Goal: Task Accomplishment & Management: Manage account settings

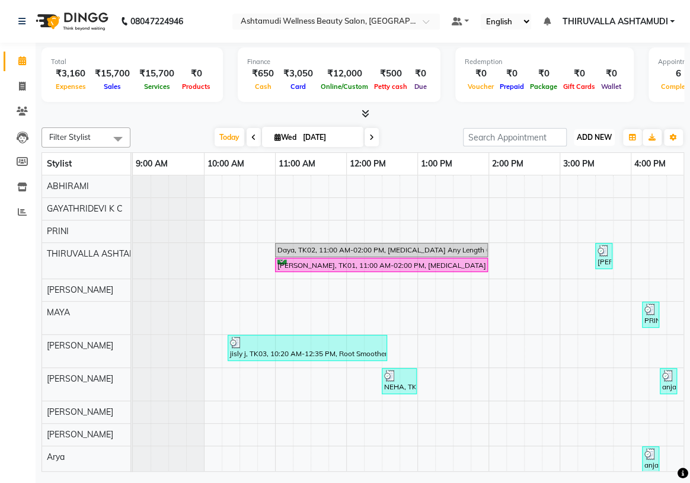
click at [601, 133] on span "ADD NEW" at bounding box center [594, 137] width 35 height 9
click at [574, 190] on link "Add Expense" at bounding box center [568, 190] width 94 height 15
select select "3466"
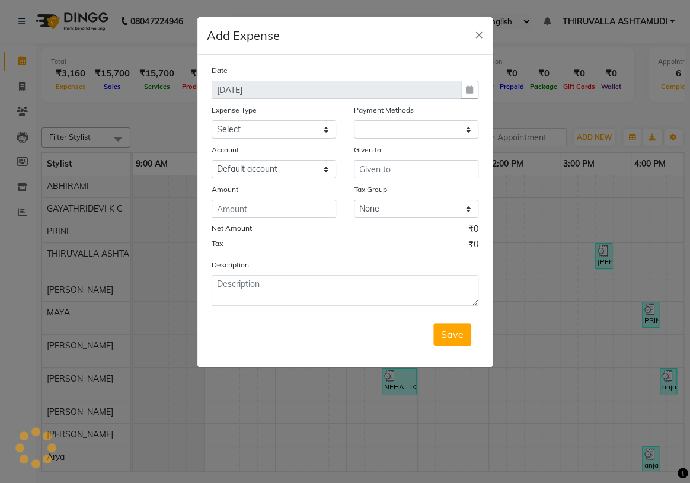
select select "1"
select select "3465"
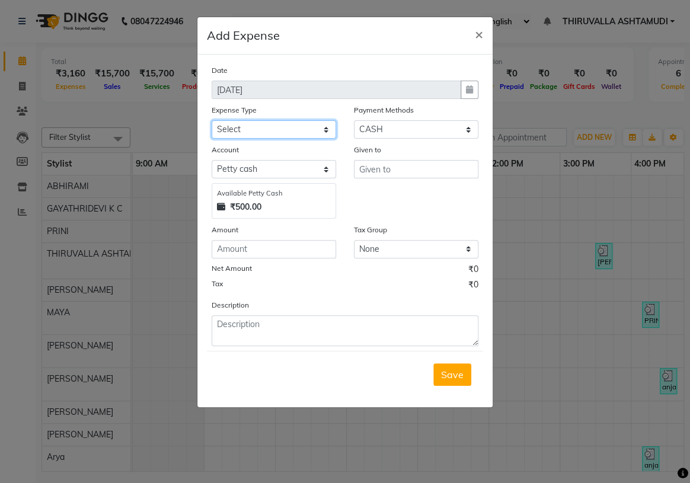
click at [328, 130] on select "Select ACCOMODATION EXPENSES ADVERTISEMENT SALES PROMOTIONAL EXPENSES Bonus BRI…" at bounding box center [274, 129] width 124 height 18
select select "16311"
click at [212, 121] on select "Select ACCOMODATION EXPENSES ADVERTISEMENT SALES PROMOTIONAL EXPENSES Bonus BRI…" at bounding box center [274, 129] width 124 height 18
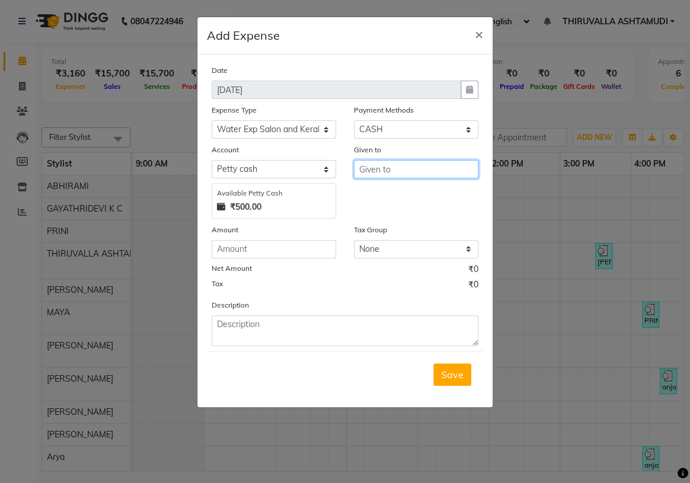
click at [401, 177] on input "text" at bounding box center [416, 169] width 124 height 18
type input "Abhirami"
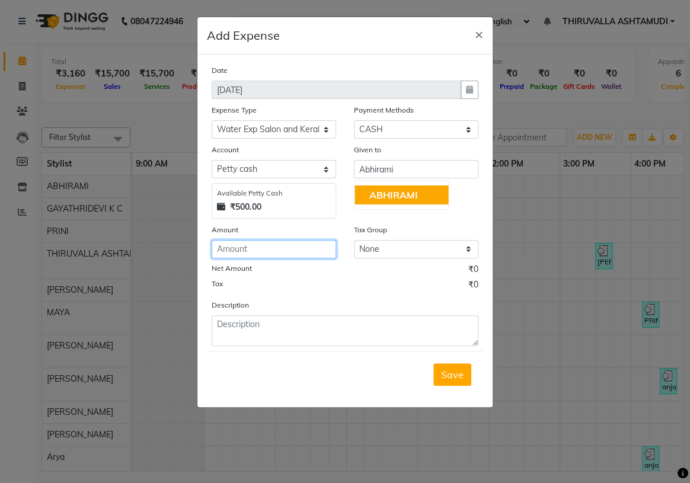
click at [301, 247] on input "number" at bounding box center [274, 249] width 124 height 18
type input "515"
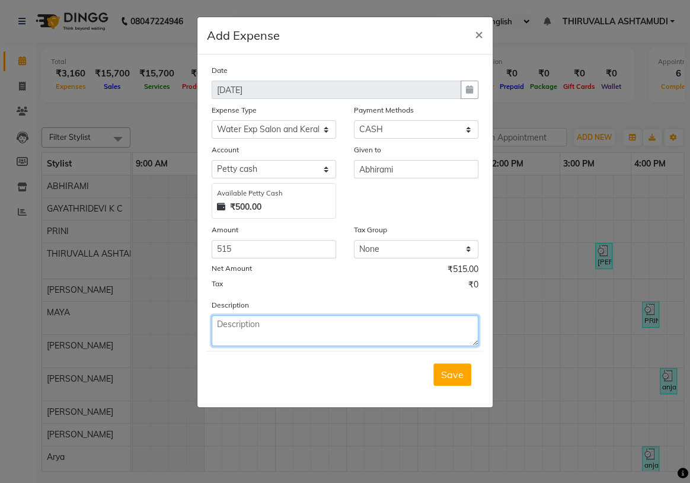
click at [290, 319] on textarea at bounding box center [345, 330] width 267 height 31
type textarea "hostel water bill"
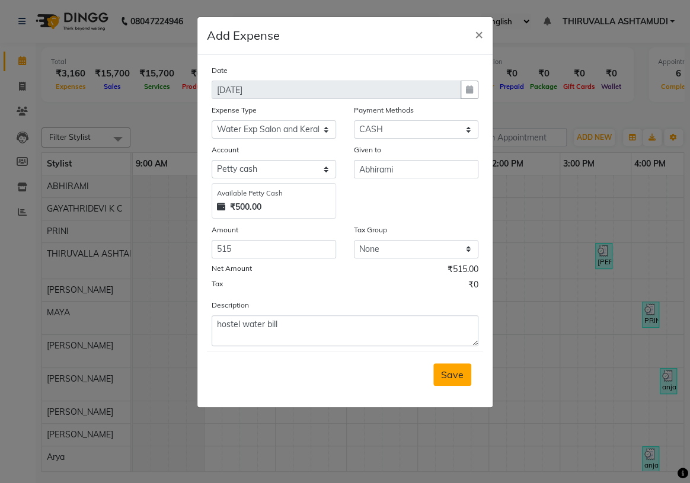
click at [461, 377] on span "Save" at bounding box center [452, 375] width 23 height 12
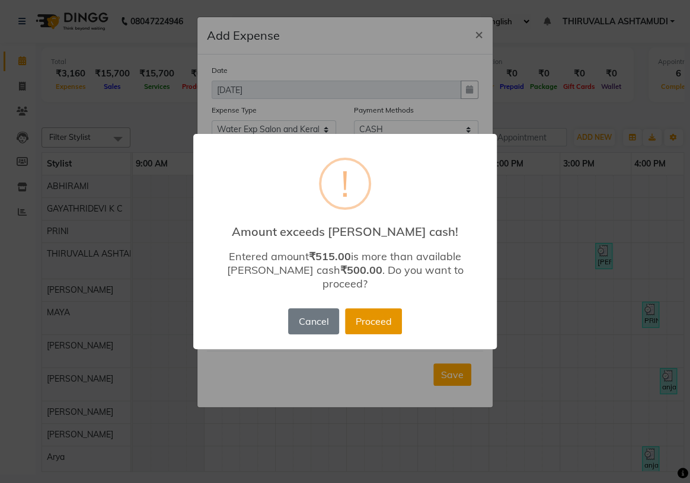
click at [373, 315] on button "Proceed" at bounding box center [373, 321] width 57 height 26
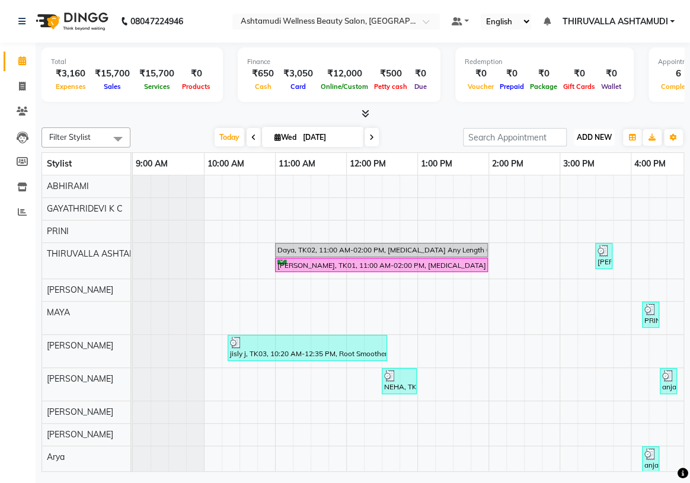
click at [592, 136] on span "ADD NEW" at bounding box center [594, 137] width 35 height 9
click at [563, 187] on link "Add Expense" at bounding box center [568, 190] width 94 height 15
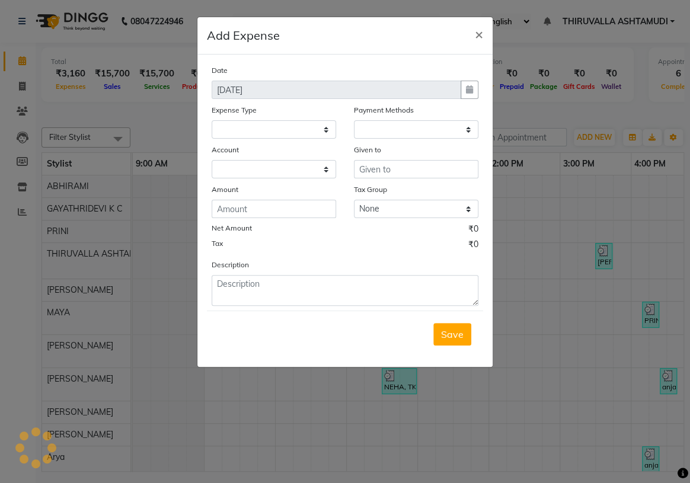
select select
select select "1"
select select "3465"
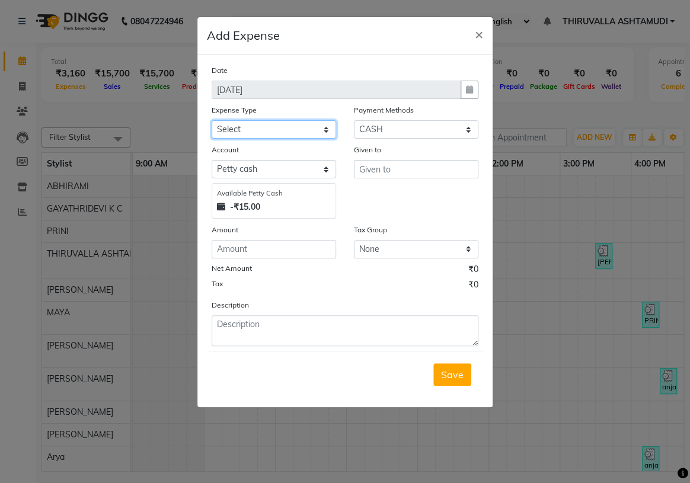
click at [324, 128] on select "Select ACCOMODATION EXPENSES ADVERTISEMENT SALES PROMOTIONAL EXPENSES Bonus BRI…" at bounding box center [274, 129] width 124 height 18
select select "6180"
click at [212, 121] on select "Select ACCOMODATION EXPENSES ADVERTISEMENT SALES PROMOTIONAL EXPENSES Bonus BRI…" at bounding box center [274, 129] width 124 height 18
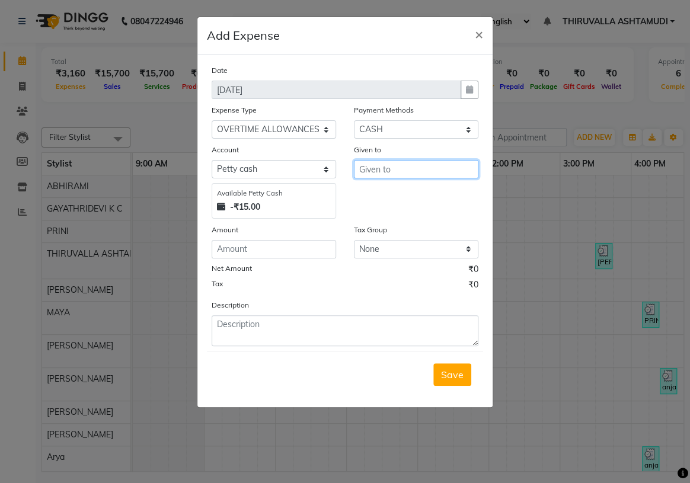
click at [426, 172] on input "text" at bounding box center [416, 169] width 124 height 18
drag, startPoint x: 421, startPoint y: 192, endPoint x: 400, endPoint y: 199, distance: 21.9
click at [420, 194] on button "[PERSON_NAME]" at bounding box center [402, 195] width 94 height 19
type input "[PERSON_NAME]"
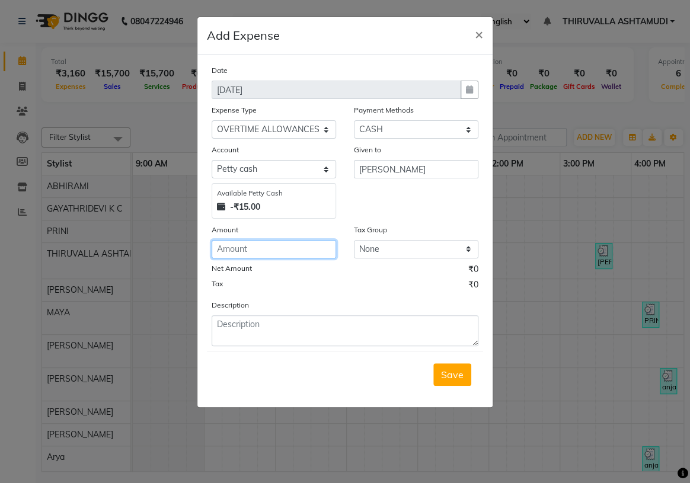
click at [259, 254] on input "number" at bounding box center [274, 249] width 124 height 18
type input "150"
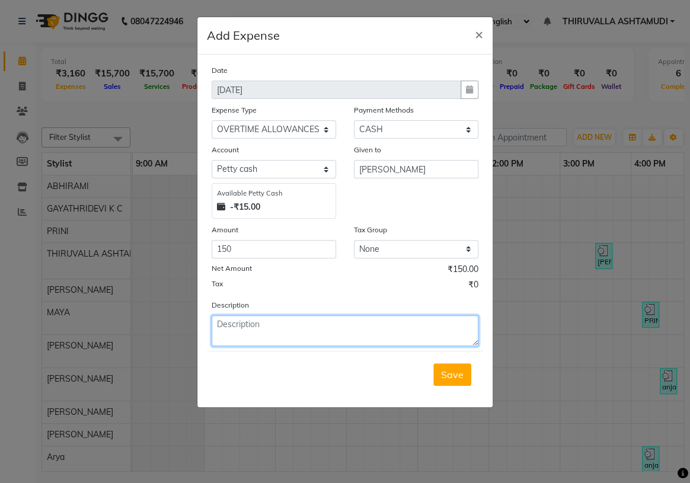
click at [254, 333] on textarea at bounding box center [345, 330] width 267 height 31
type textarea "9.00...[DATE]"
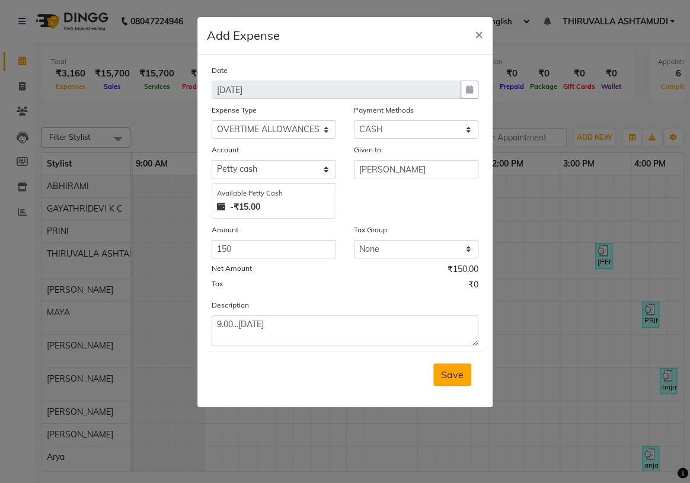
click at [451, 382] on button "Save" at bounding box center [452, 374] width 38 height 23
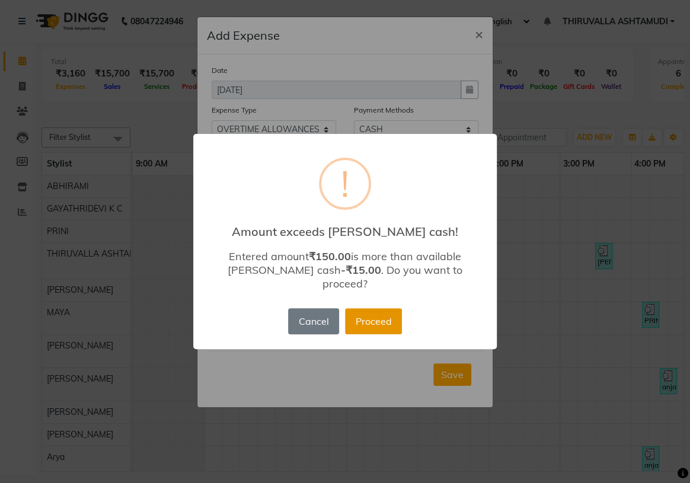
click at [388, 311] on button "Proceed" at bounding box center [373, 321] width 57 height 26
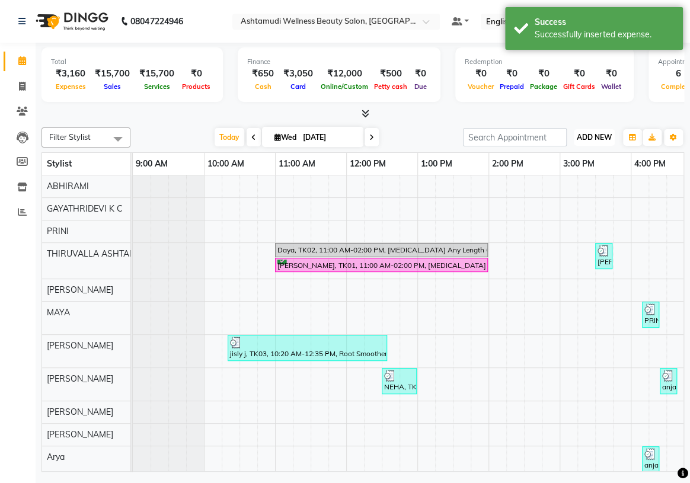
click at [608, 133] on span "ADD NEW" at bounding box center [594, 137] width 35 height 9
click at [572, 194] on link "Add Expense" at bounding box center [568, 190] width 94 height 15
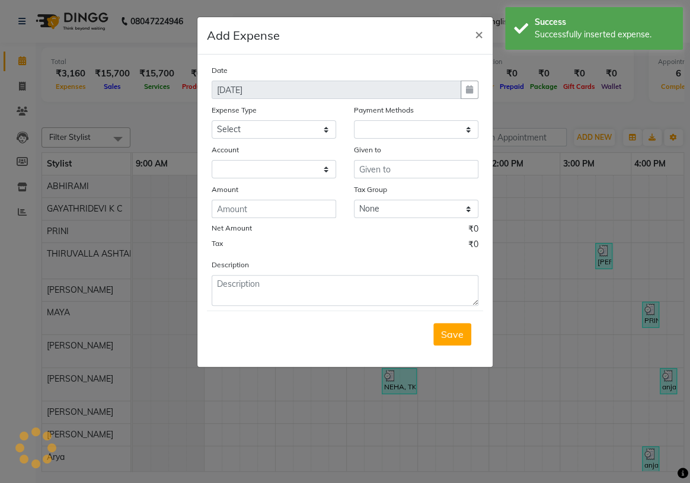
select select "1"
select select "3465"
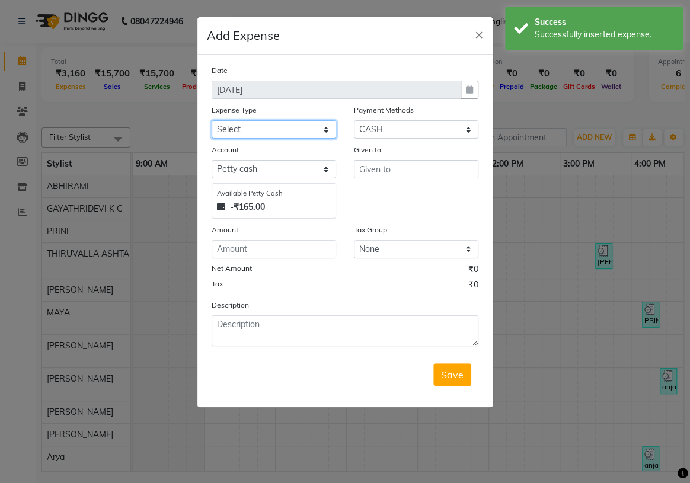
click at [321, 132] on select "Select ACCOMODATION EXPENSES ADVERTISEMENT SALES PROMOTIONAL EXPENSES Bonus BRI…" at bounding box center [274, 129] width 124 height 18
select select "6187"
click at [212, 121] on select "Select ACCOMODATION EXPENSES ADVERTISEMENT SALES PROMOTIONAL EXPENSES Bonus BRI…" at bounding box center [274, 129] width 124 height 18
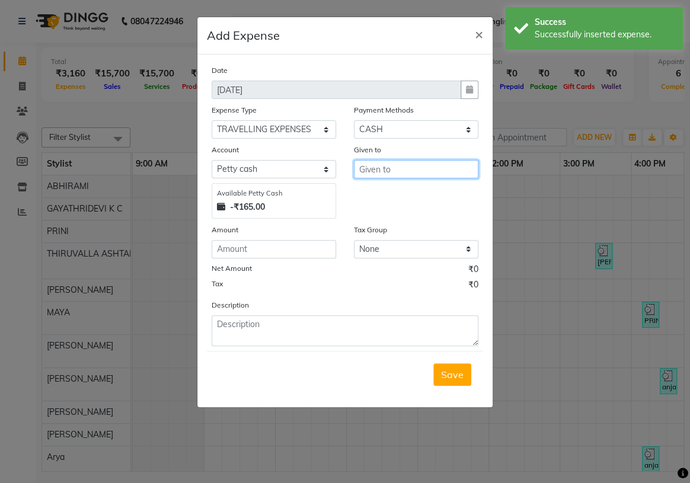
click at [391, 177] on input "text" at bounding box center [416, 169] width 124 height 18
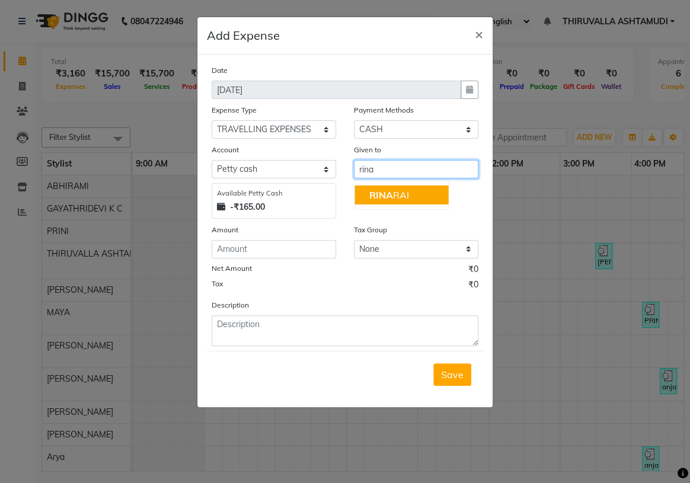
click at [411, 196] on button "[PERSON_NAME]" at bounding box center [402, 195] width 94 height 19
type input "[PERSON_NAME]"
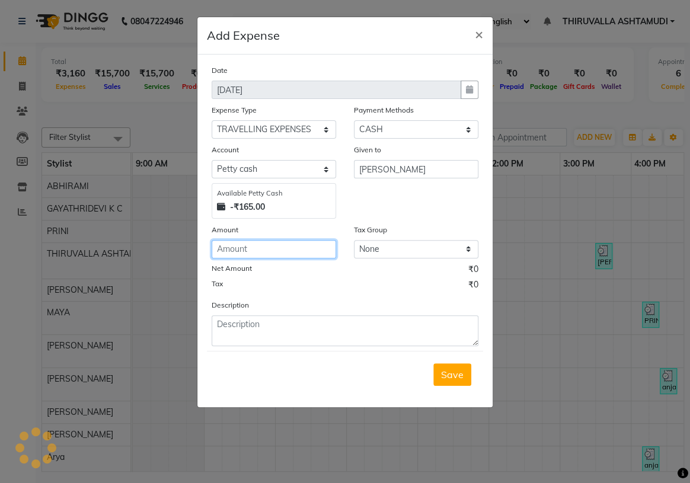
click at [268, 249] on input "number" at bounding box center [274, 249] width 124 height 18
type input "50"
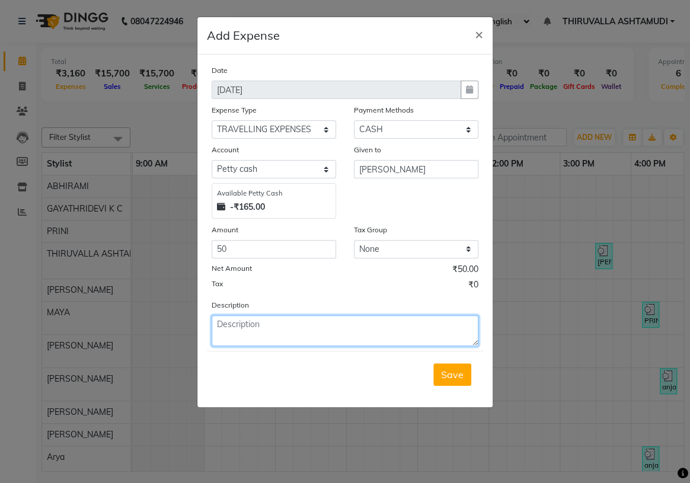
click at [293, 332] on textarea at bounding box center [345, 330] width 267 height 31
type textarea "accomodation"
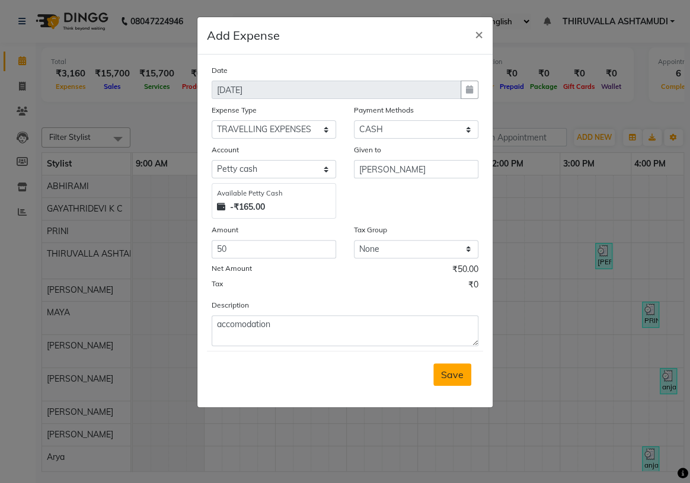
click at [454, 384] on button "Save" at bounding box center [452, 374] width 38 height 23
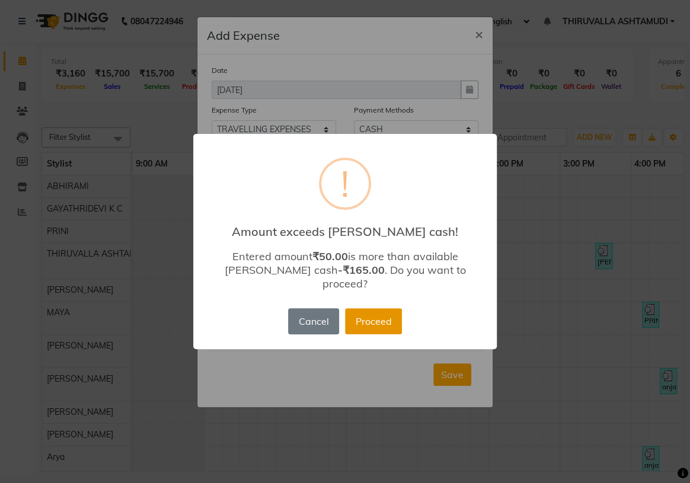
click at [378, 313] on button "Proceed" at bounding box center [373, 321] width 57 height 26
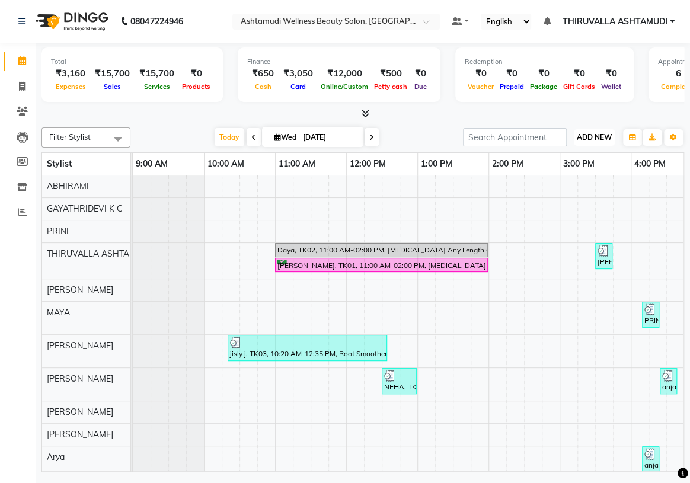
click at [606, 133] on span "ADD NEW" at bounding box center [594, 137] width 35 height 9
click at [574, 190] on link "Add Expense" at bounding box center [568, 190] width 94 height 15
select select "1"
select select "3465"
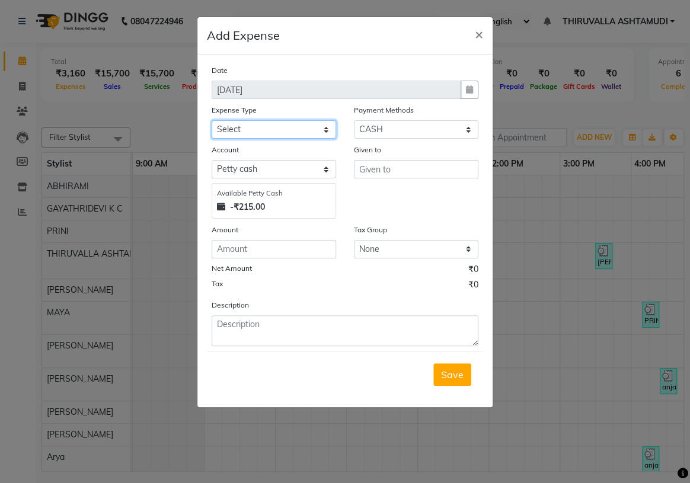
click at [277, 128] on select "Select ACCOMODATION EXPENSES ADVERTISEMENT SALES PROMOTIONAL EXPENSES Bonus BRI…" at bounding box center [274, 129] width 124 height 18
select select "6180"
click at [212, 121] on select "Select ACCOMODATION EXPENSES ADVERTISEMENT SALES PROMOTIONAL EXPENSES Bonus BRI…" at bounding box center [274, 129] width 124 height 18
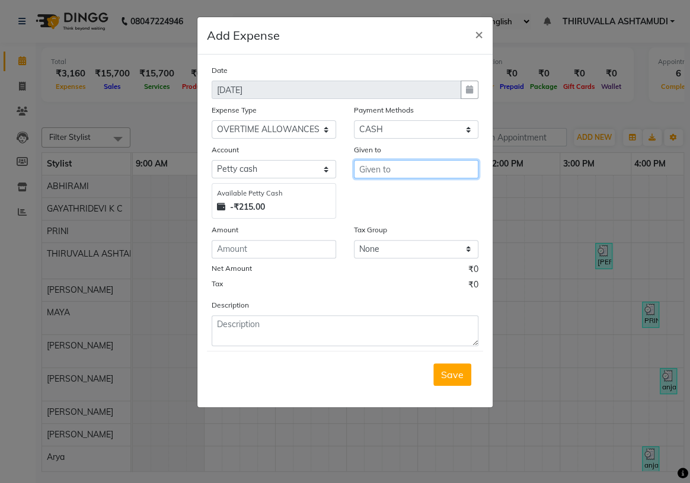
click at [395, 168] on input "text" at bounding box center [416, 169] width 124 height 18
drag, startPoint x: 438, startPoint y: 194, endPoint x: 373, endPoint y: 213, distance: 67.5
click at [438, 194] on ngb-highlight "[PERSON_NAME]" at bounding box center [429, 195] width 120 height 12
type input "[PERSON_NAME]"
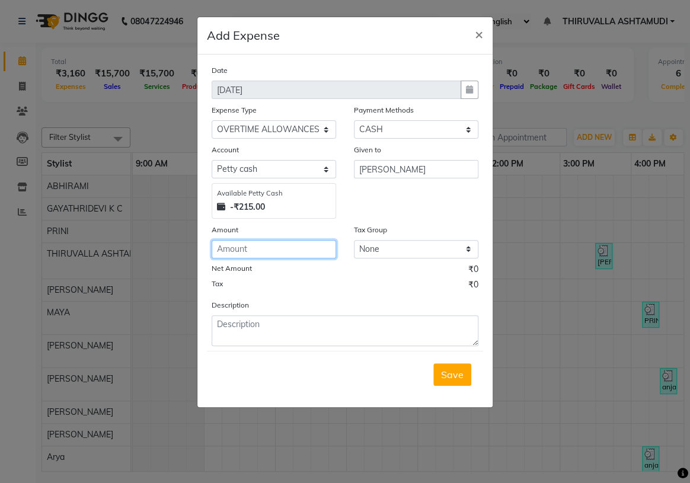
click at [309, 248] on input "number" at bounding box center [274, 249] width 124 height 18
type input "150"
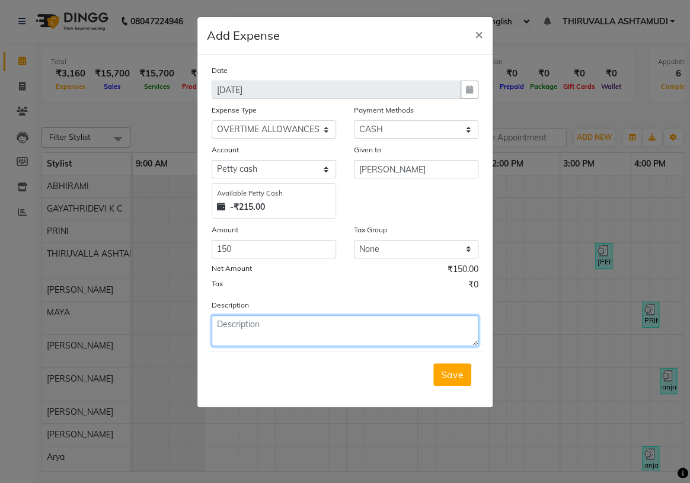
click at [318, 340] on textarea at bounding box center [345, 330] width 267 height 31
type textarea "9.00....[DATE]"
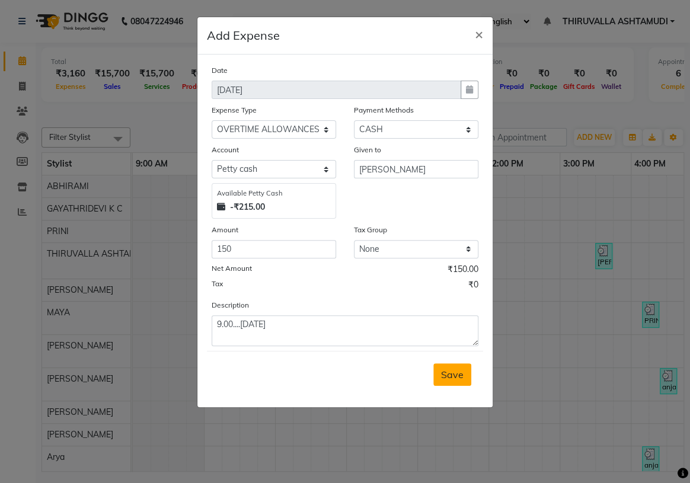
click at [467, 384] on button "Save" at bounding box center [452, 374] width 38 height 23
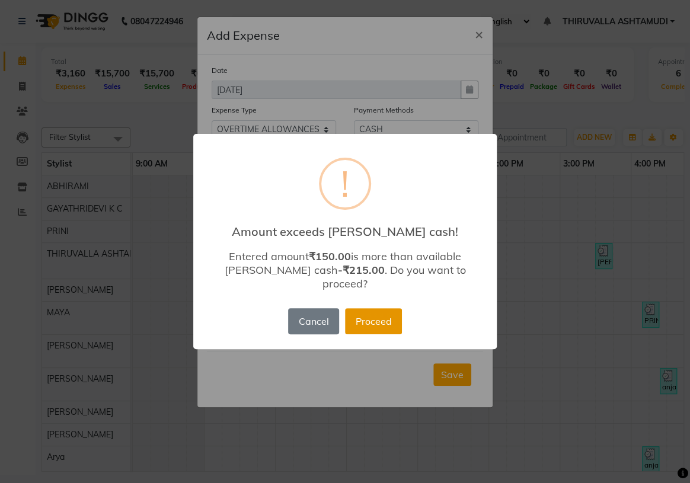
click at [373, 315] on button "Proceed" at bounding box center [373, 321] width 57 height 26
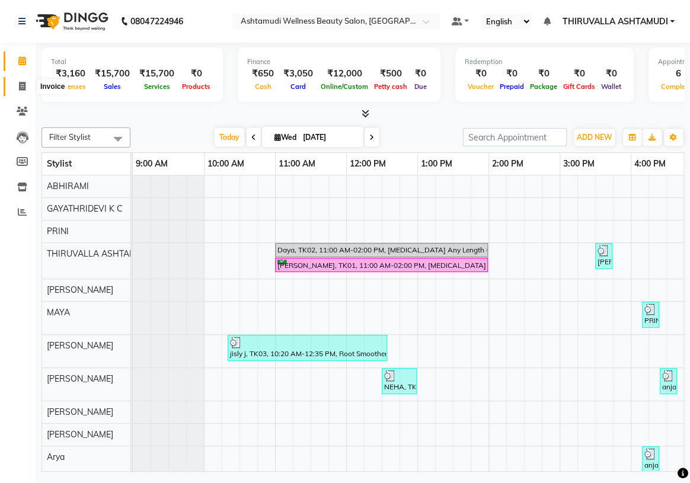
click at [23, 83] on icon at bounding box center [22, 86] width 7 height 9
select select "service"
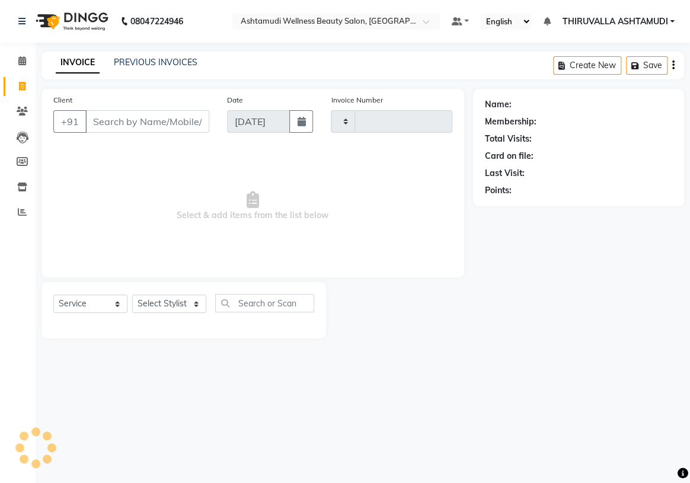
type input "1559"
select select "4634"
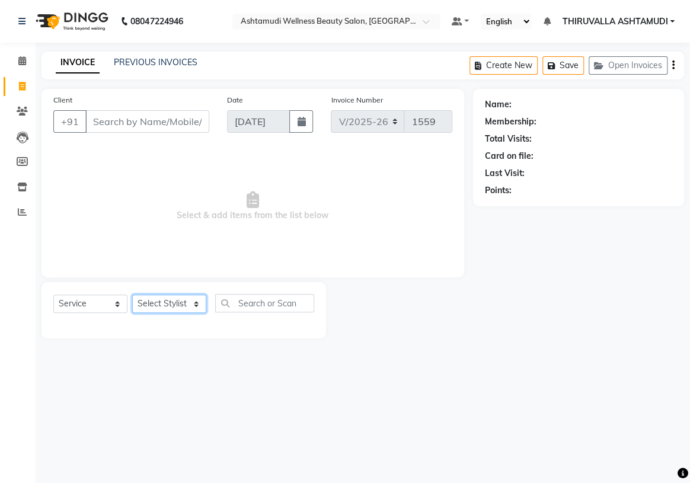
click at [185, 305] on select "Select Stylist ABHIRAMI [PERSON_NAME] [PERSON_NAME] [PERSON_NAME] [PERSON_NAME]…" at bounding box center [169, 304] width 74 height 18
select select "26992"
click at [132, 295] on select "Select Stylist ABHIRAMI [PERSON_NAME] [PERSON_NAME] [PERSON_NAME] [PERSON_NAME]…" at bounding box center [169, 304] width 74 height 18
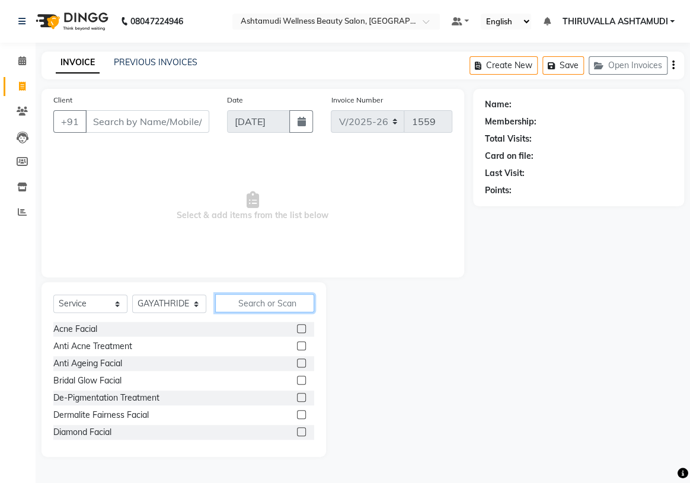
click at [258, 301] on input "text" at bounding box center [264, 303] width 99 height 18
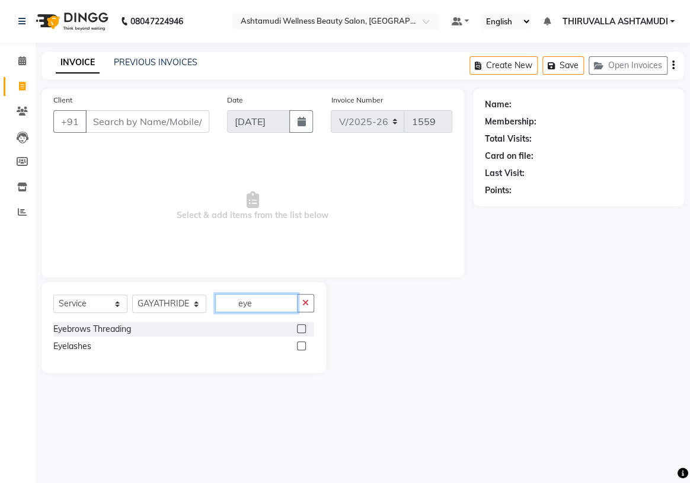
type input "eye"
click at [305, 331] on label at bounding box center [301, 328] width 9 height 9
click at [305, 331] on input "checkbox" at bounding box center [301, 329] width 8 height 8
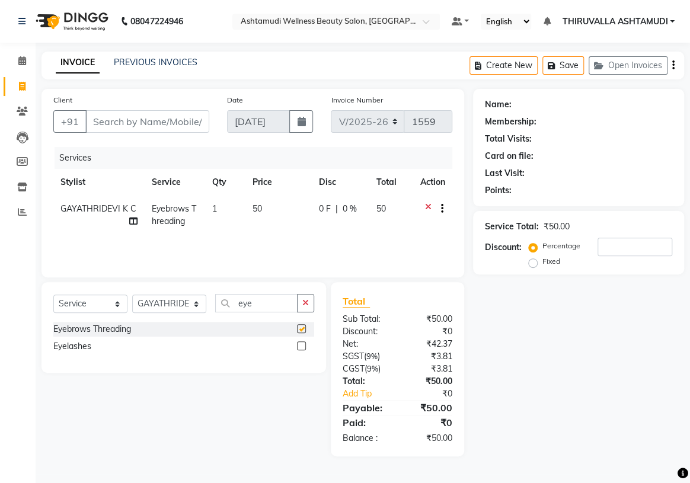
checkbox input "false"
drag, startPoint x: 269, startPoint y: 305, endPoint x: 233, endPoint y: 305, distance: 35.6
click at [233, 305] on input "eye" at bounding box center [256, 303] width 82 height 18
click at [167, 124] on input "Client" at bounding box center [147, 121] width 124 height 23
click at [112, 125] on input "Client" at bounding box center [147, 121] width 124 height 23
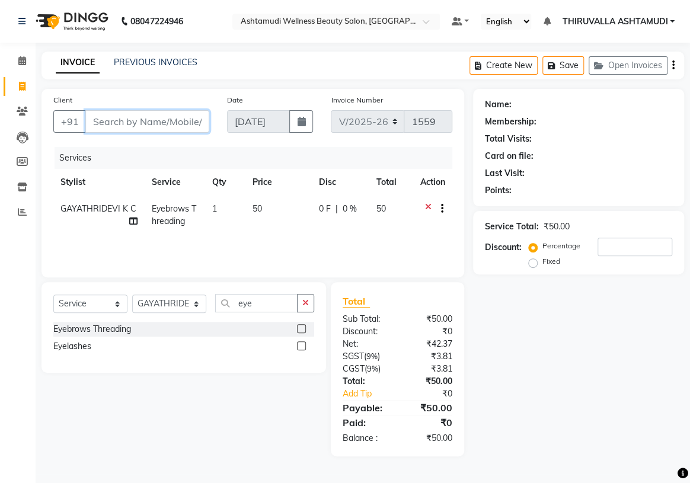
type input "7"
type input "0"
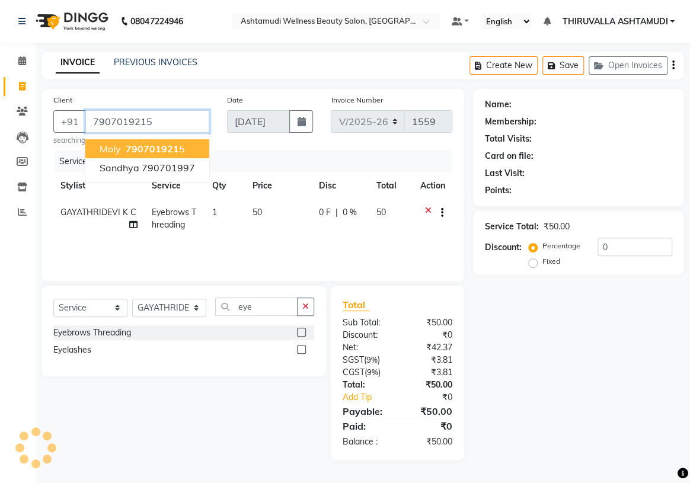
type input "7907019215"
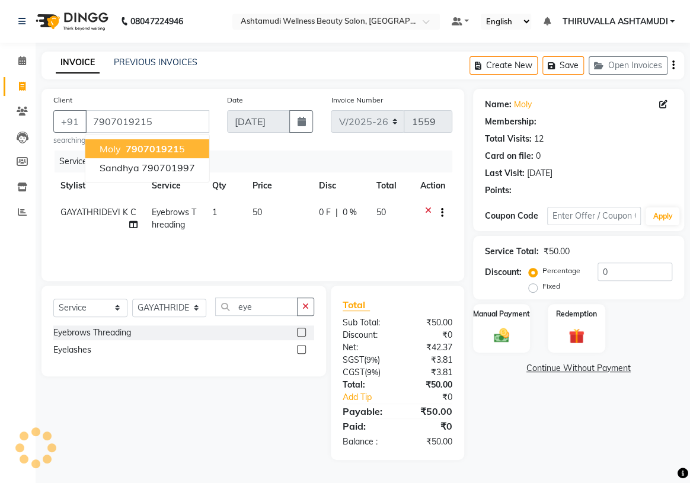
drag, startPoint x: 131, startPoint y: 148, endPoint x: 161, endPoint y: 186, distance: 48.1
click at [131, 148] on span "790701921" at bounding box center [152, 149] width 53 height 12
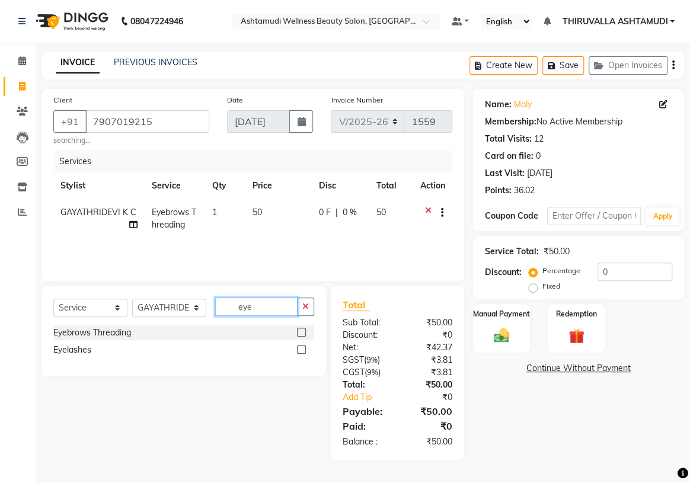
drag, startPoint x: 266, startPoint y: 308, endPoint x: 236, endPoint y: 312, distance: 29.9
click at [236, 312] on input "eye" at bounding box center [256, 307] width 82 height 18
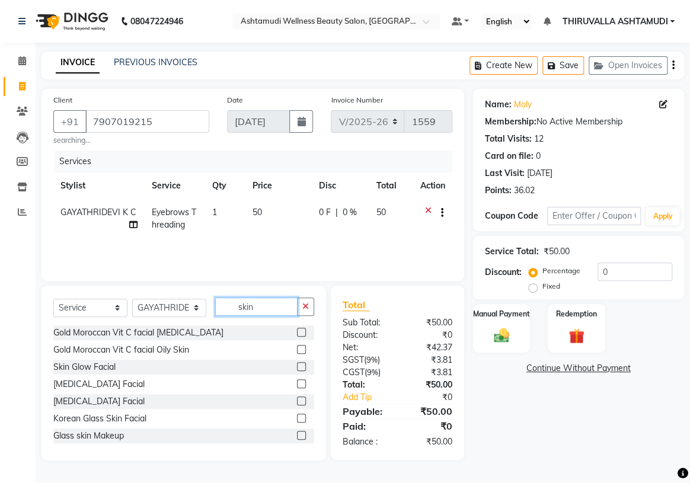
type input "skin"
click at [297, 367] on label at bounding box center [301, 366] width 9 height 9
click at [297, 367] on input "checkbox" at bounding box center [301, 367] width 8 height 8
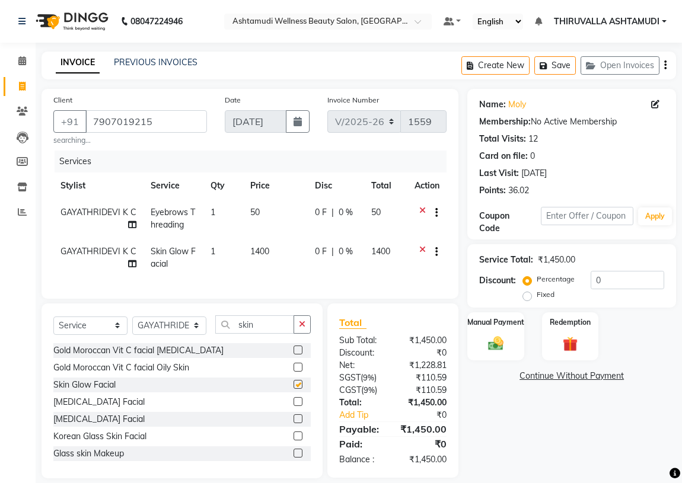
checkbox input "false"
drag, startPoint x: 615, startPoint y: 282, endPoint x: 573, endPoint y: 282, distance: 42.1
click at [573, 282] on div "Percentage Fixed 0" at bounding box center [594, 287] width 139 height 32
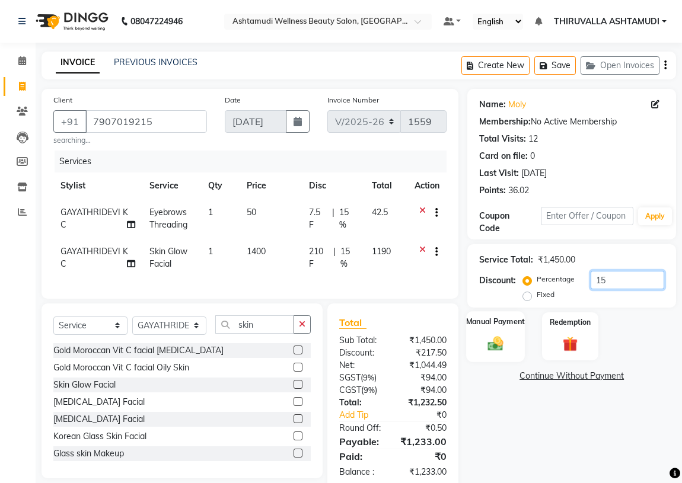
type input "15"
click at [503, 335] on img at bounding box center [495, 343] width 25 height 18
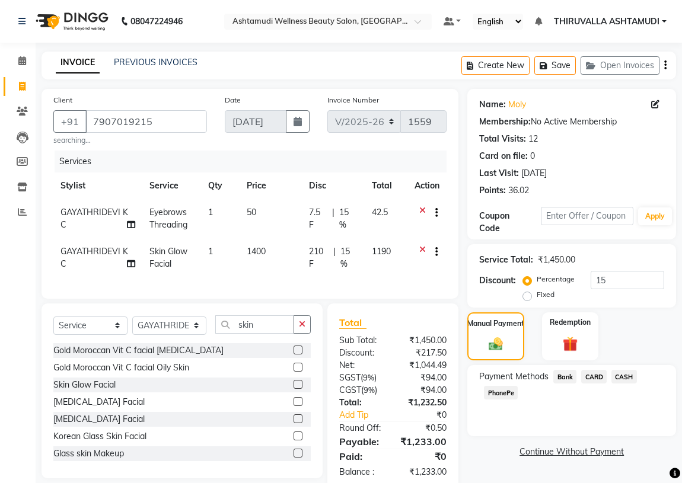
click at [626, 376] on span "CASH" at bounding box center [623, 377] width 25 height 14
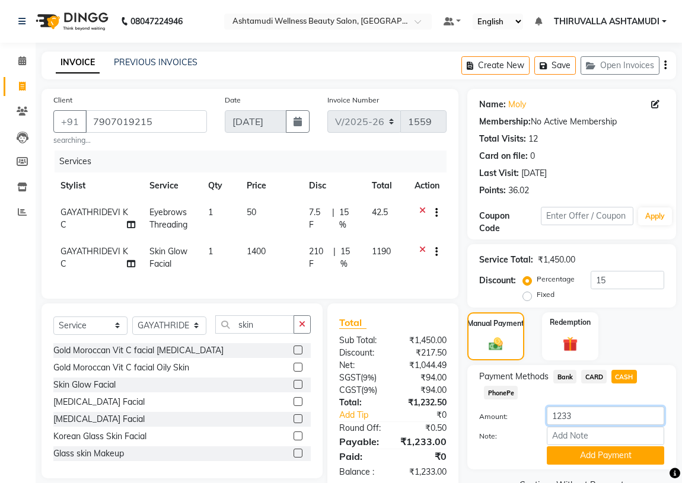
drag, startPoint x: 576, startPoint y: 415, endPoint x: 562, endPoint y: 416, distance: 14.2
click at [562, 416] on input "1233" at bounding box center [605, 416] width 117 height 18
type input "1200"
click at [582, 454] on button "Add Payment" at bounding box center [605, 455] width 117 height 18
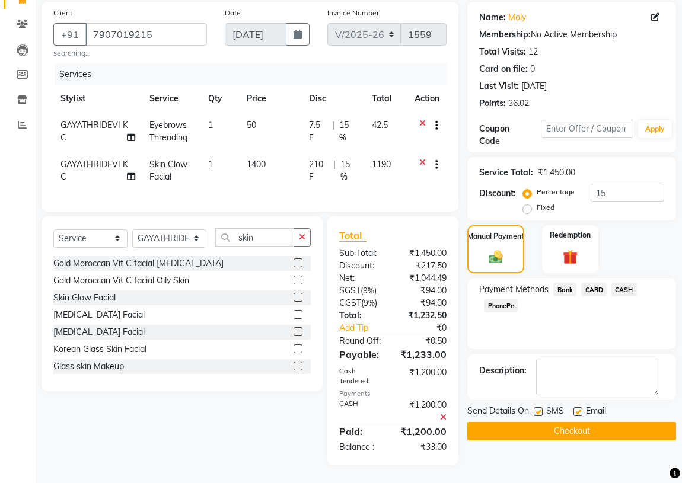
scroll to position [95, 0]
click at [586, 373] on textarea at bounding box center [597, 377] width 123 height 37
type textarea "33dis."
click at [600, 422] on button "Checkout" at bounding box center [571, 431] width 209 height 18
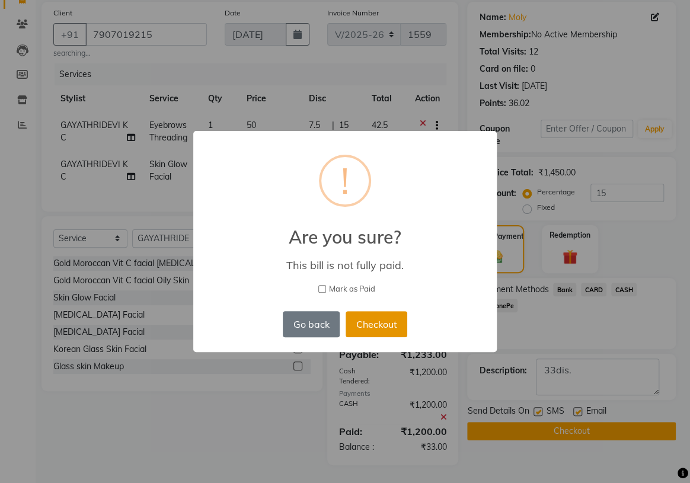
click at [377, 324] on button "Checkout" at bounding box center [377, 324] width 62 height 26
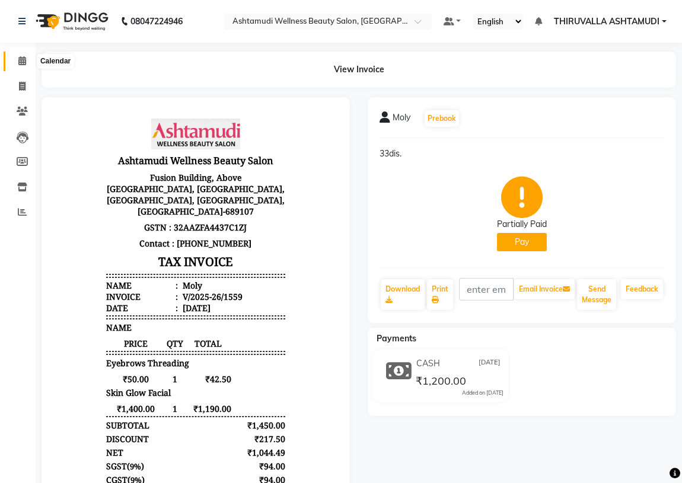
click at [21, 62] on icon at bounding box center [22, 60] width 8 height 9
